Goal: Navigation & Orientation: Find specific page/section

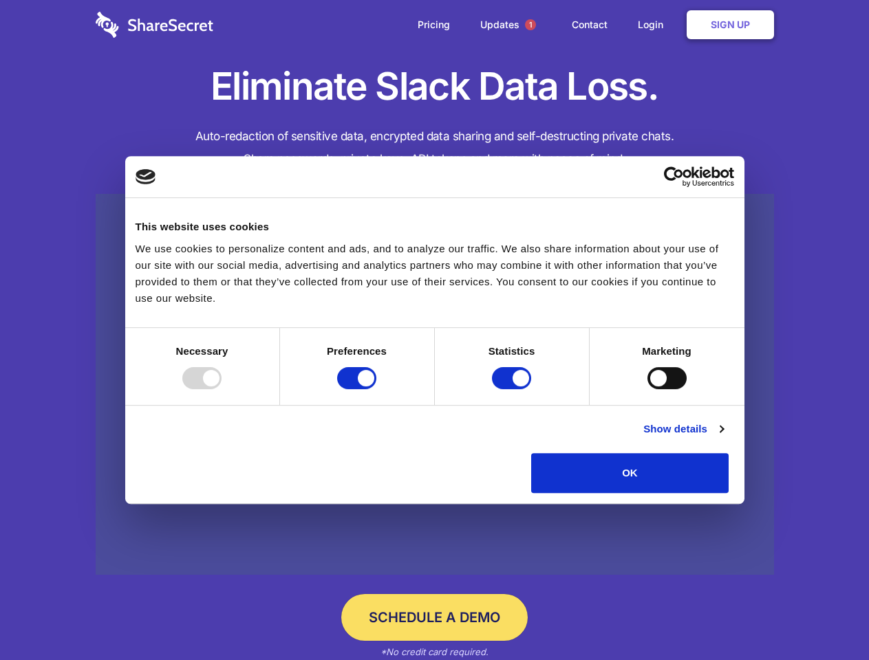
click at [222, 389] on div at bounding box center [201, 378] width 39 height 22
click at [376, 389] on input "Preferences" at bounding box center [356, 378] width 39 height 22
checkbox input "false"
click at [513, 389] on input "Statistics" at bounding box center [511, 378] width 39 height 22
checkbox input "false"
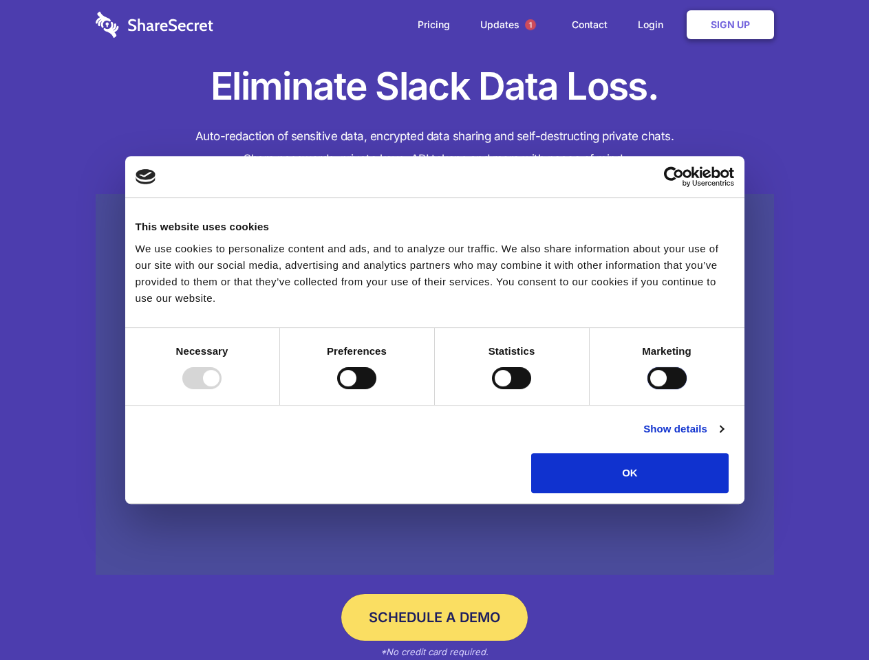
click at [647, 389] on input "Marketing" at bounding box center [666, 378] width 39 height 22
checkbox input "true"
click at [723, 438] on link "Show details" at bounding box center [683, 429] width 80 height 17
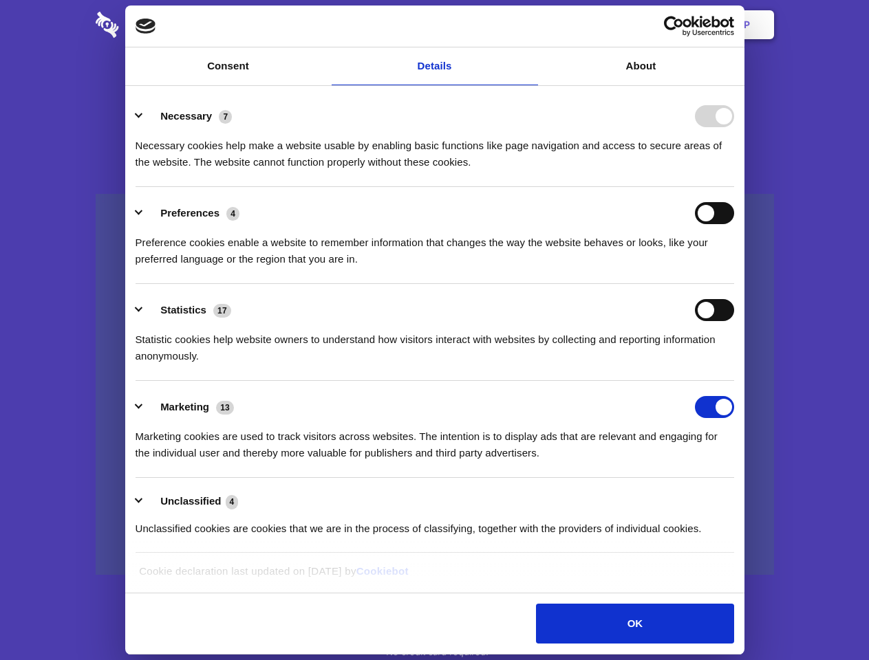
click at [740, 498] on ul "Necessary 7 Necessary cookies help make a website usable by enabling basic func…" at bounding box center [435, 322] width 612 height 464
click at [530, 25] on span "1" at bounding box center [530, 24] width 11 height 11
